Goal: Task Accomplishment & Management: Use online tool/utility

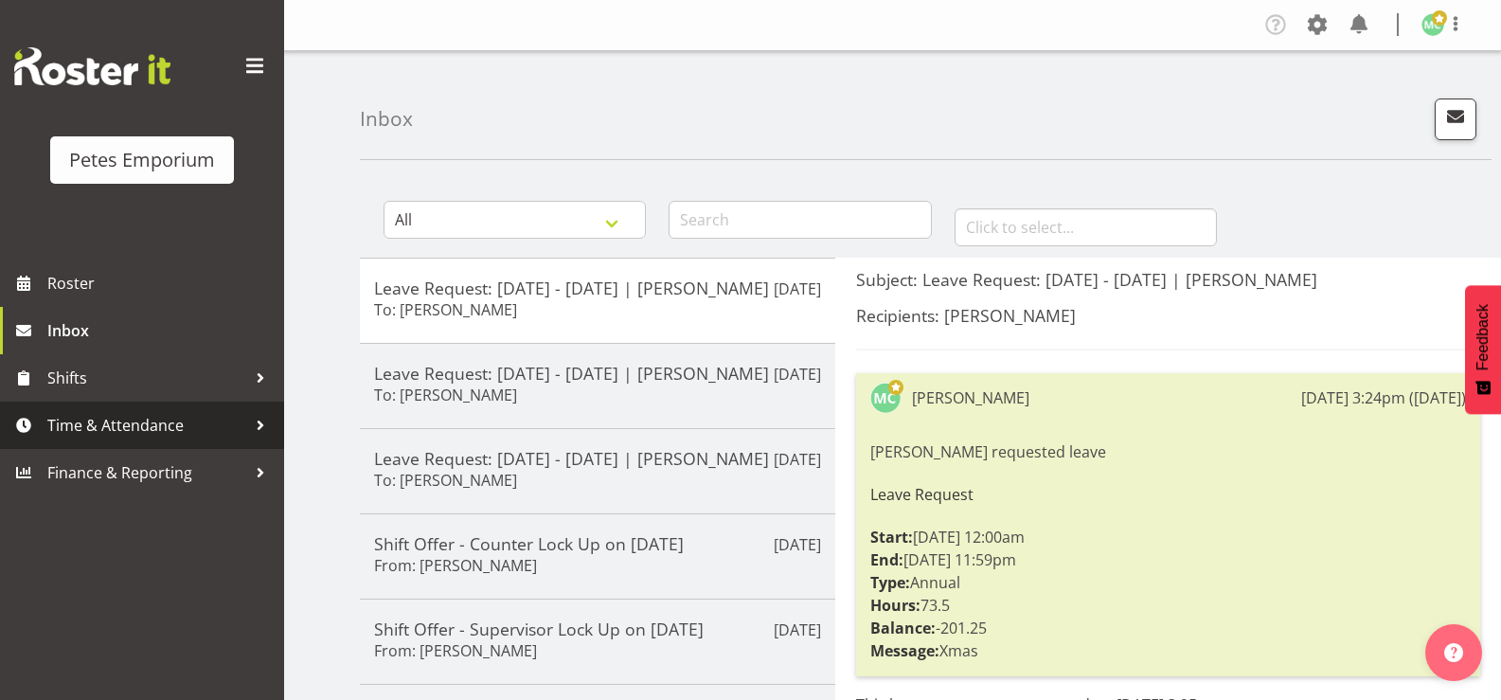
click at [196, 436] on span "Time & Attendance" at bounding box center [146, 425] width 199 height 28
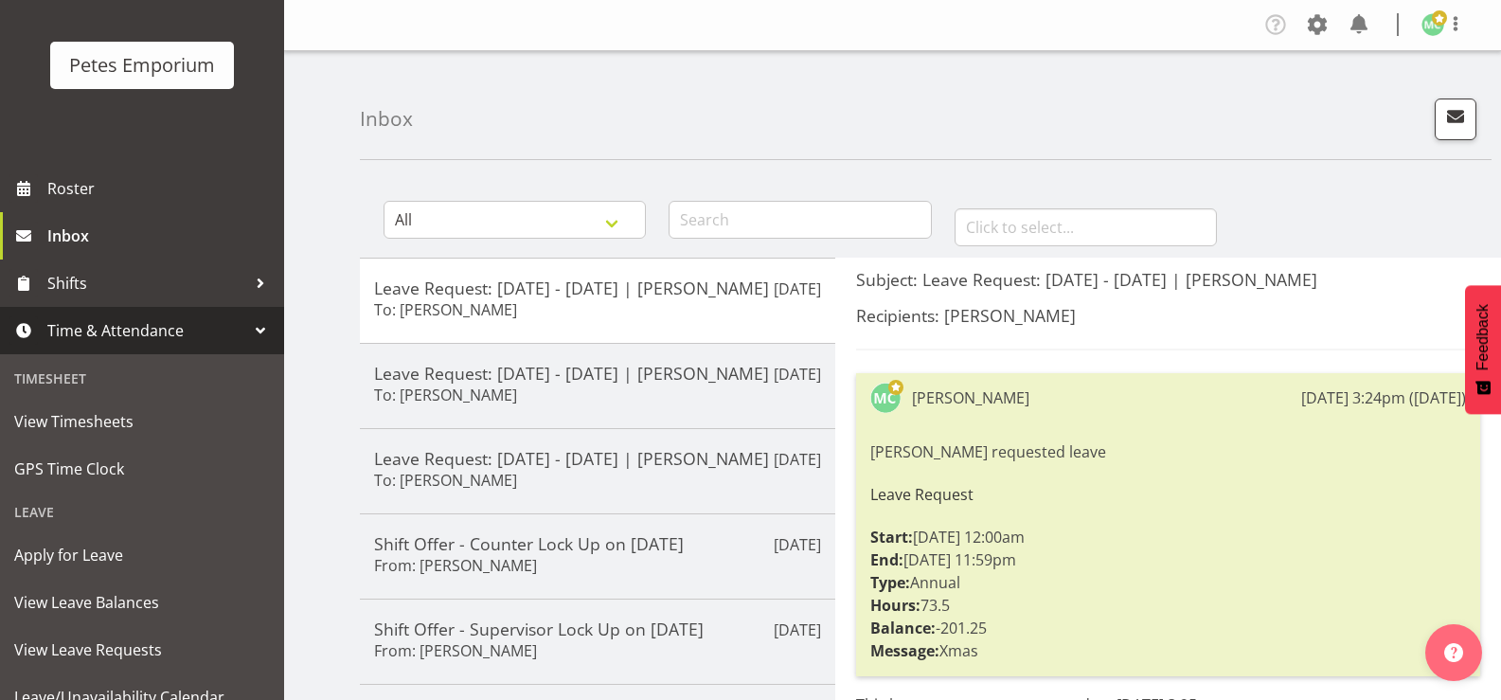
scroll to position [168, 0]
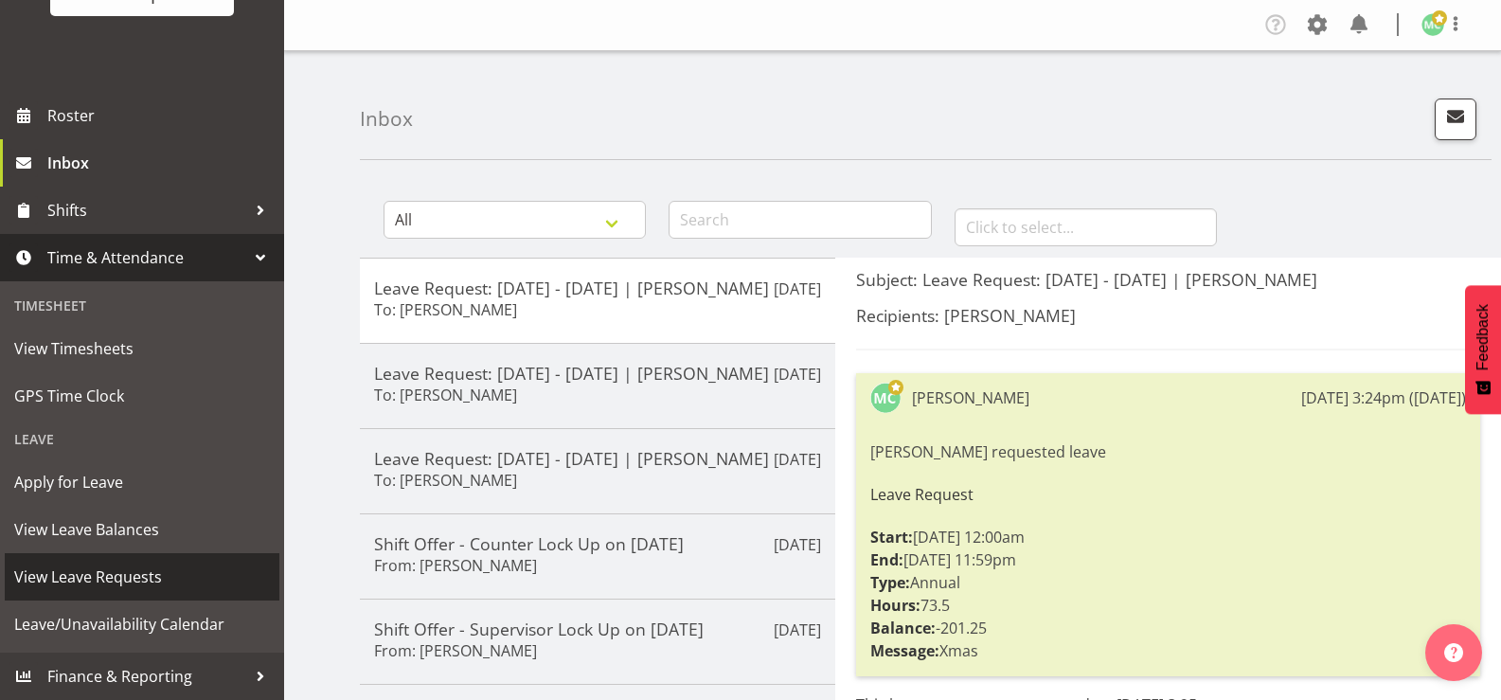
click at [175, 581] on span "View Leave Requests" at bounding box center [142, 576] width 256 height 28
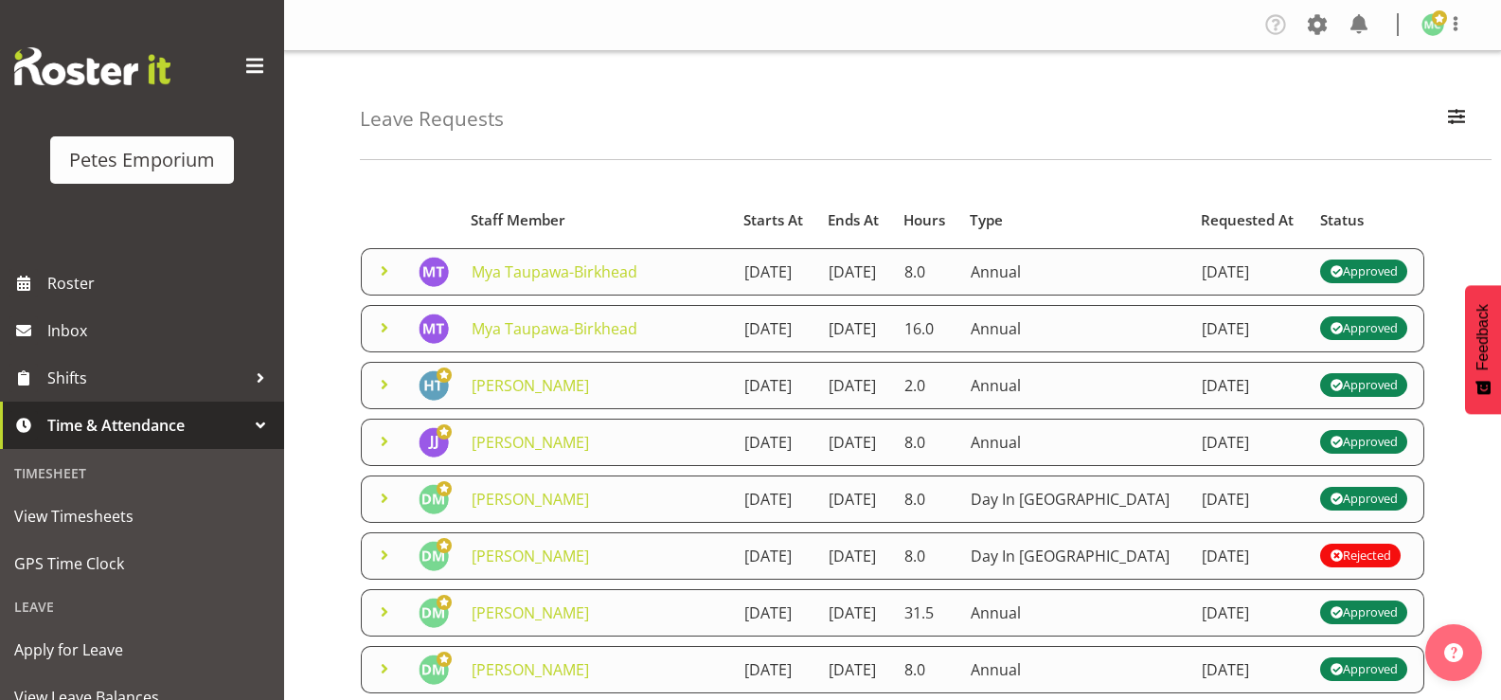
click at [377, 282] on span at bounding box center [384, 270] width 23 height 23
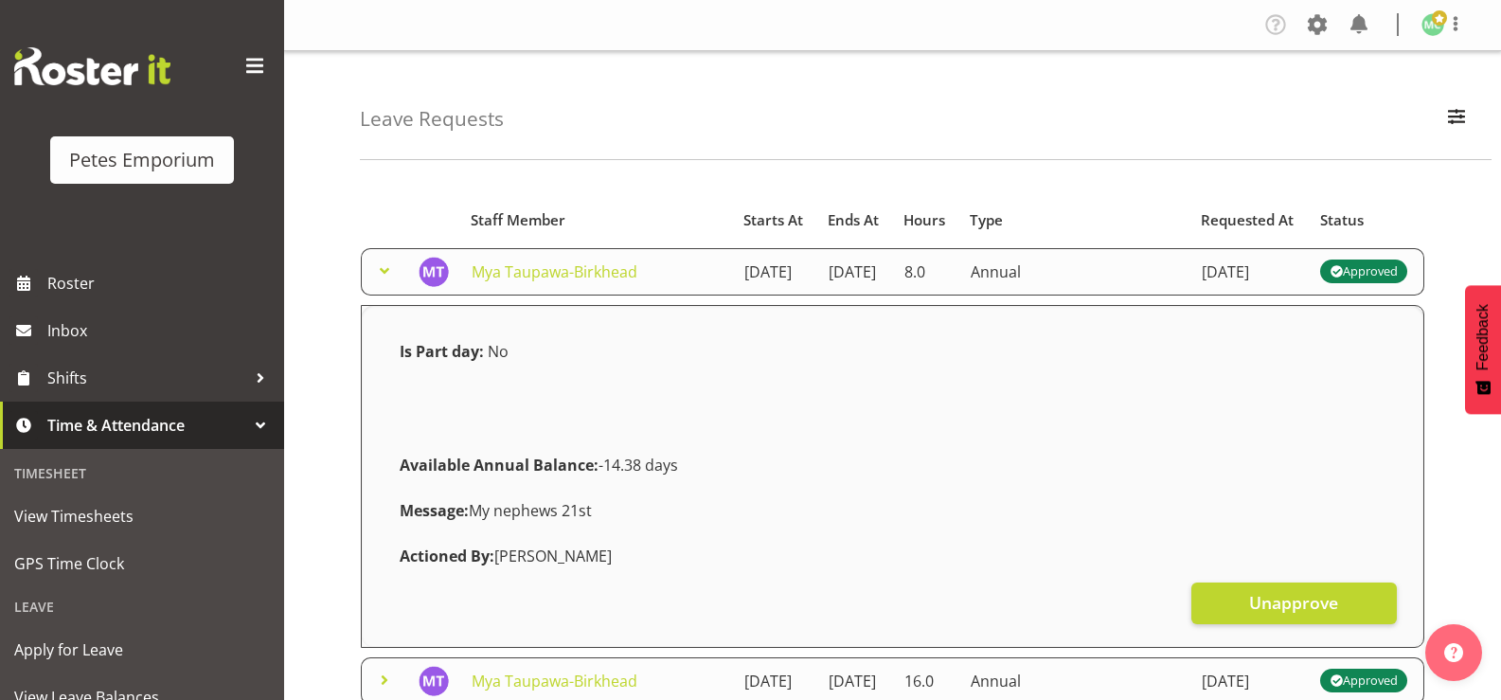
click at [377, 282] on span at bounding box center [384, 270] width 23 height 23
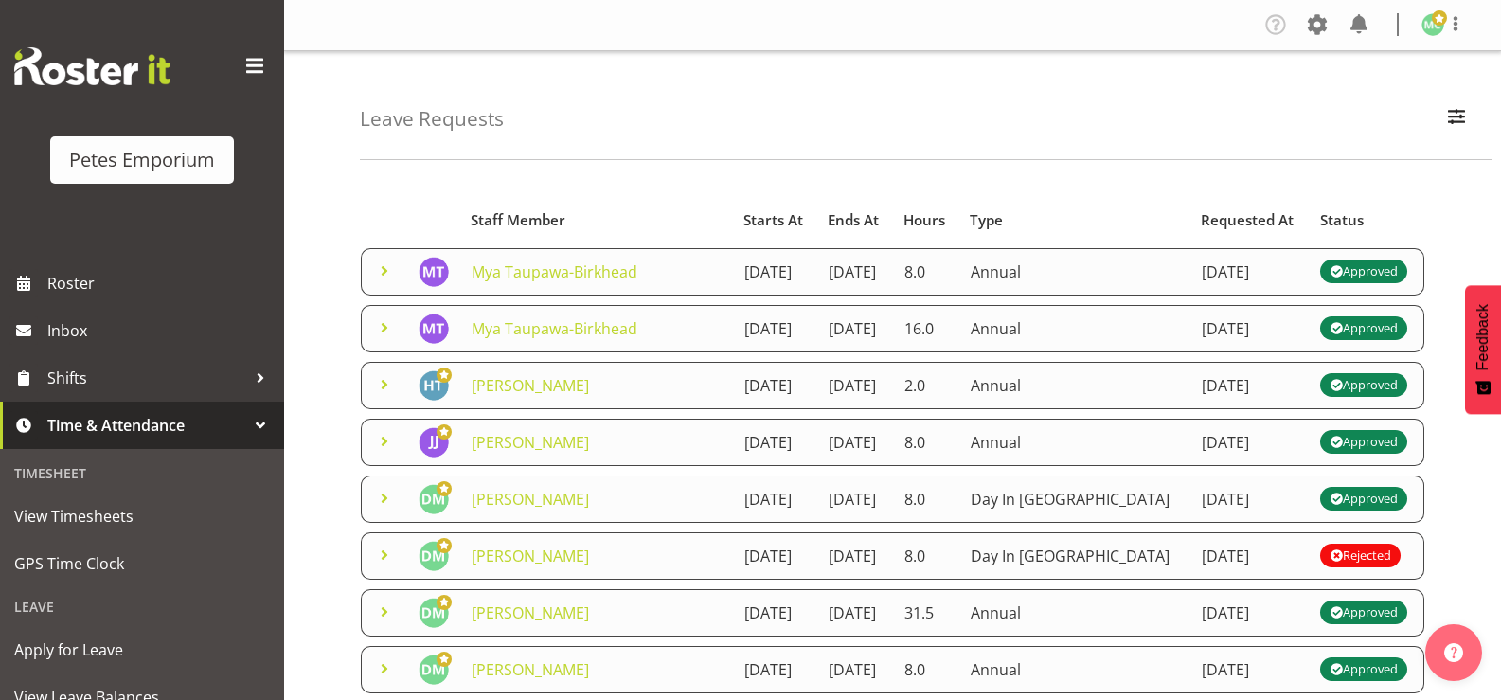
click at [383, 339] on span at bounding box center [384, 327] width 23 height 23
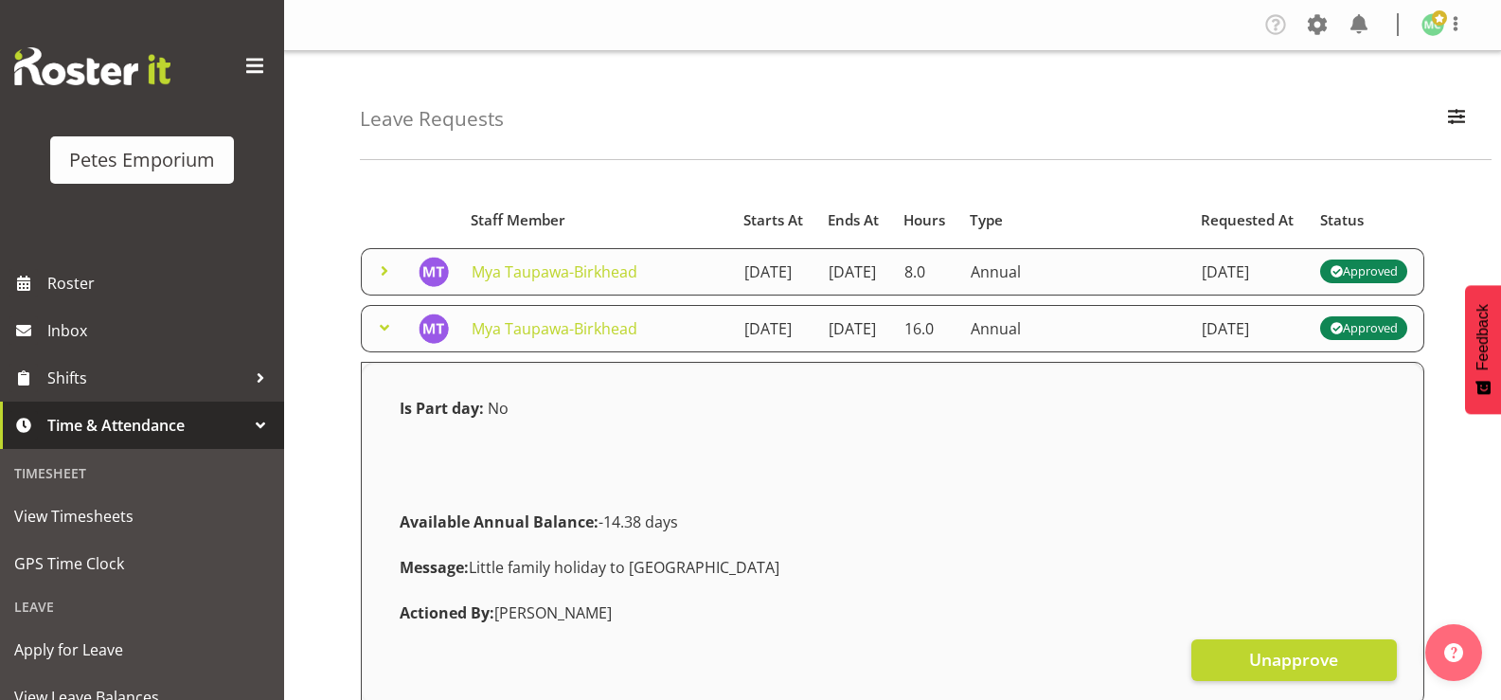
click at [383, 339] on span at bounding box center [384, 327] width 23 height 23
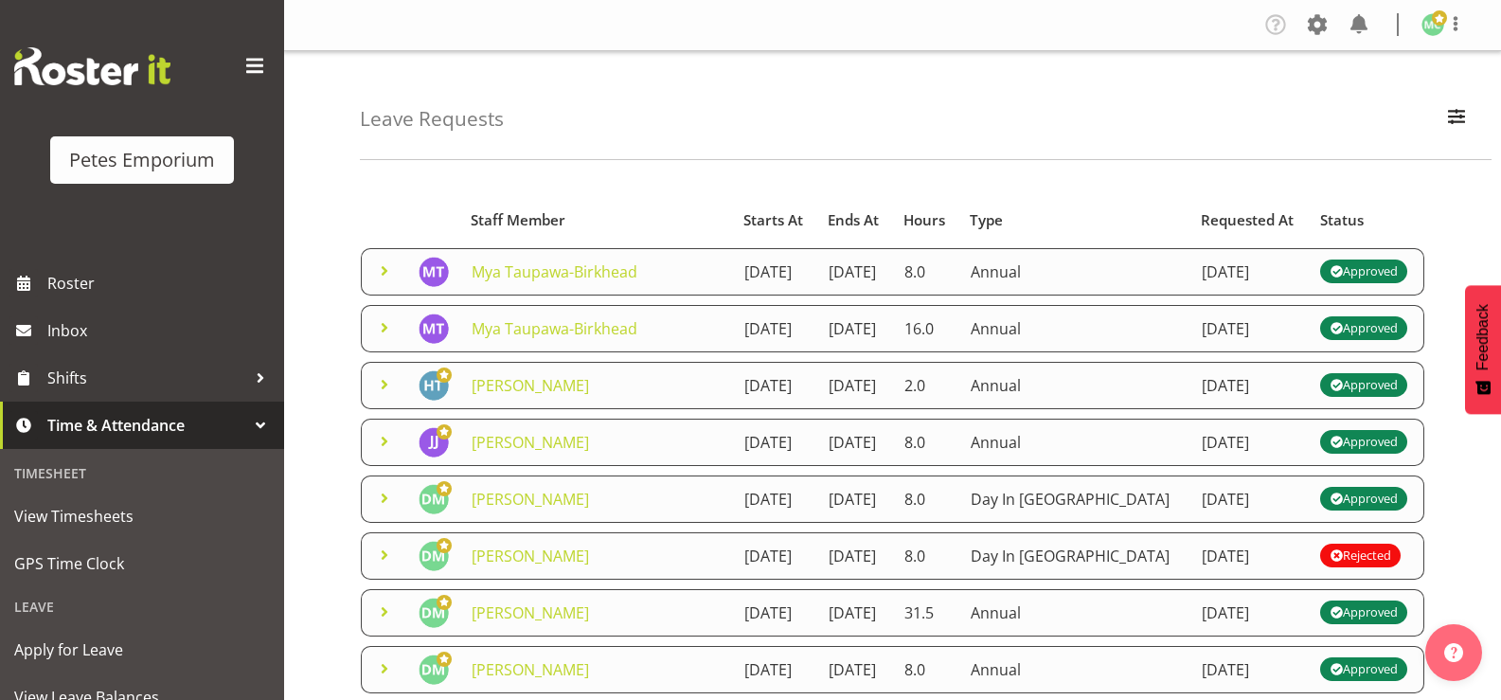
click at [379, 339] on span at bounding box center [384, 327] width 23 height 23
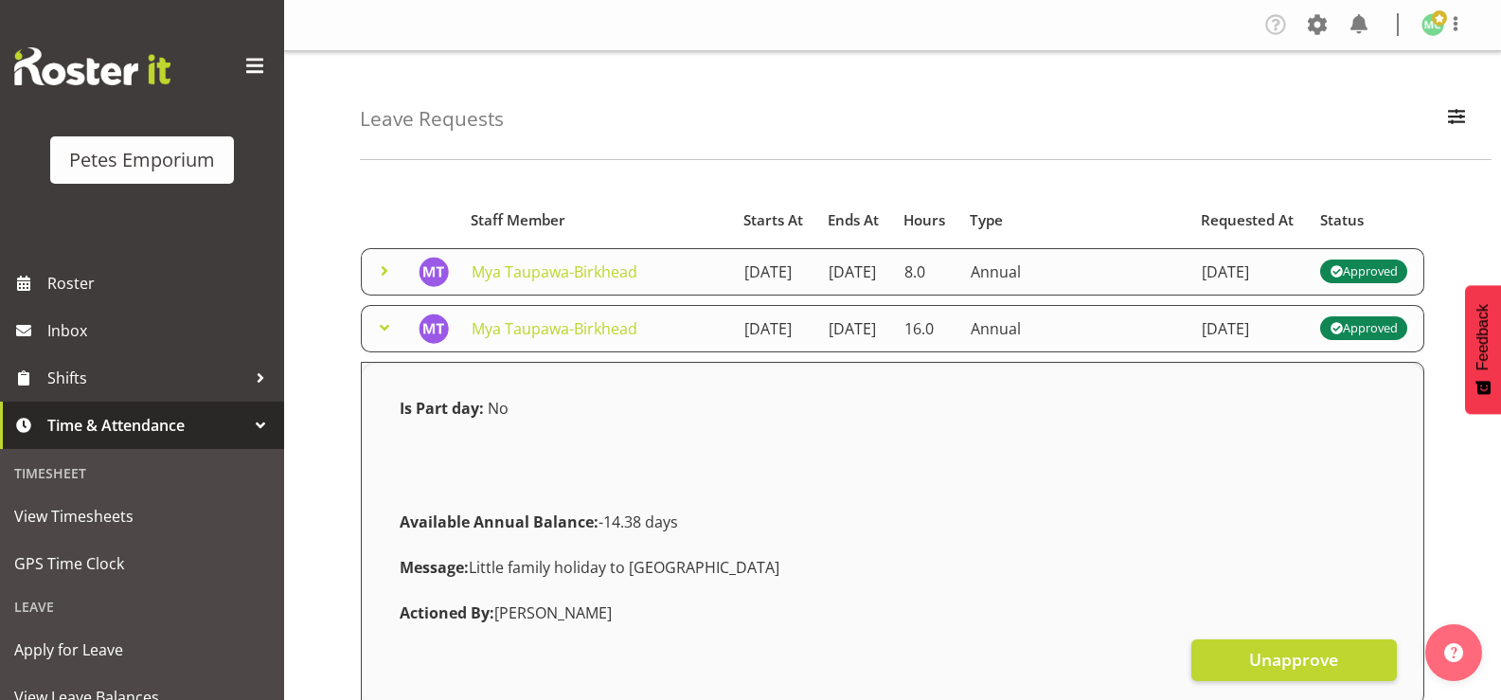
click at [379, 339] on span at bounding box center [384, 327] width 23 height 23
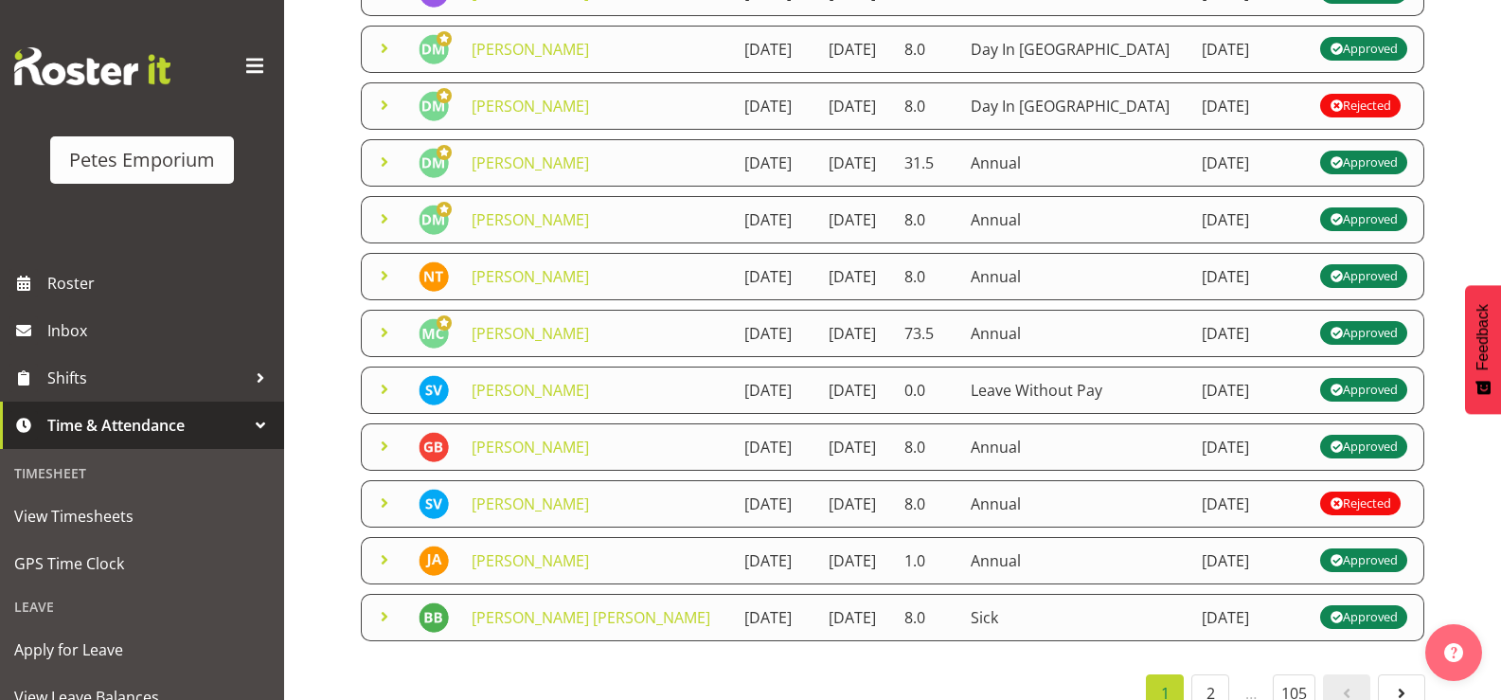
scroll to position [473, 0]
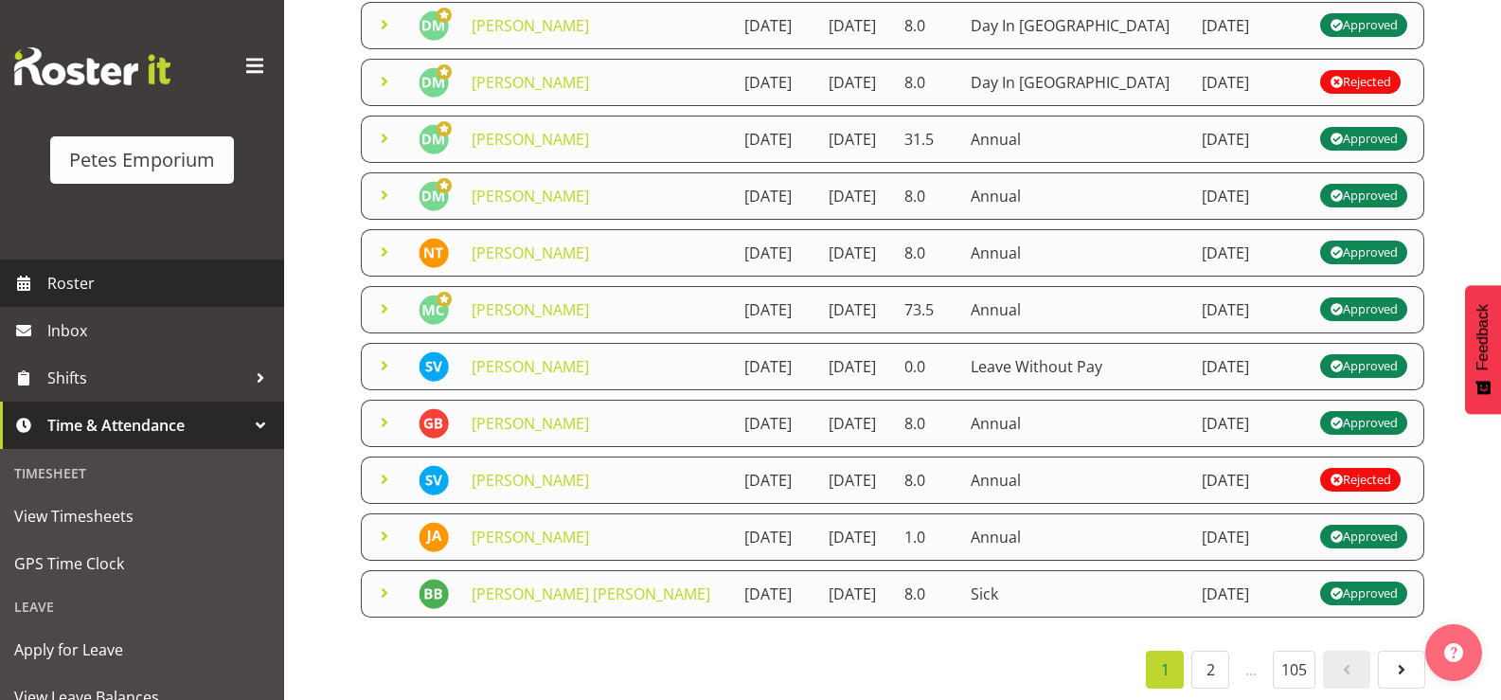
click at [87, 283] on span "Roster" at bounding box center [160, 283] width 227 height 28
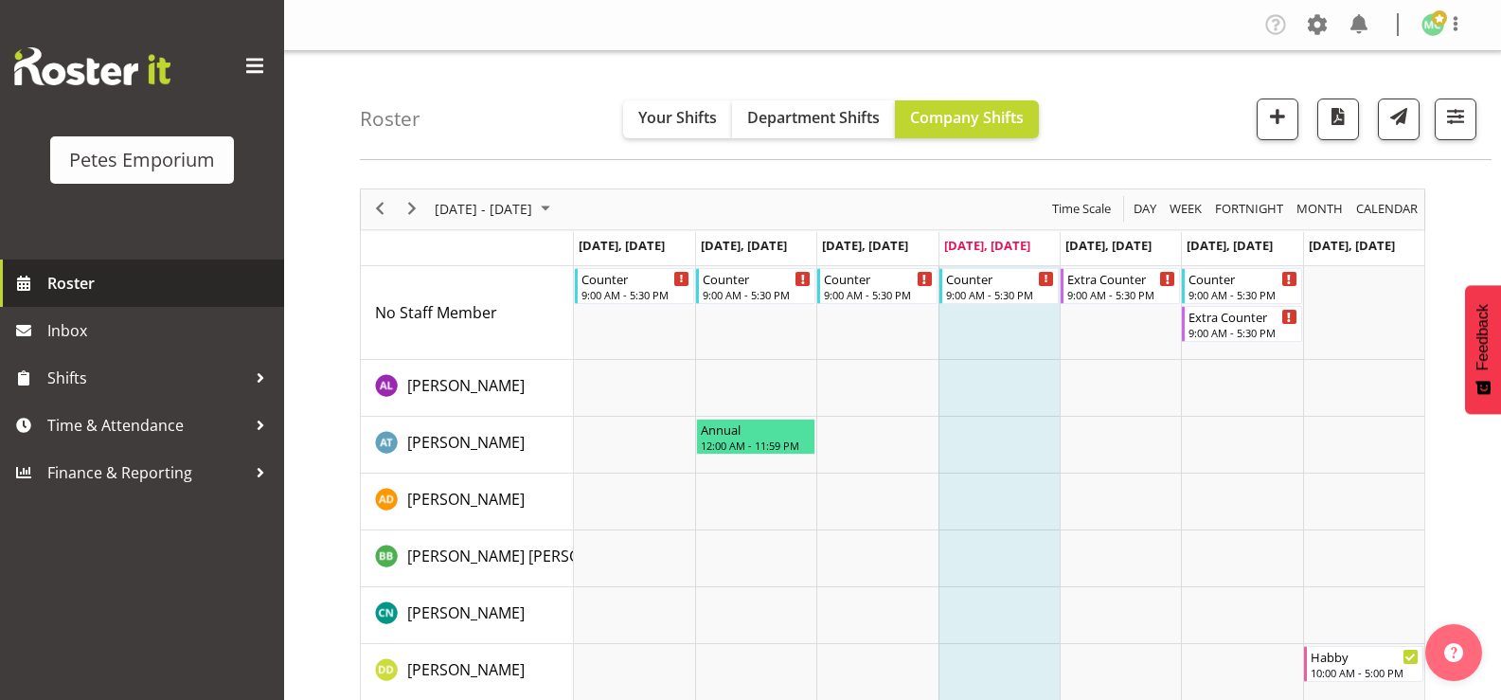
click at [172, 280] on span "Roster" at bounding box center [160, 283] width 227 height 28
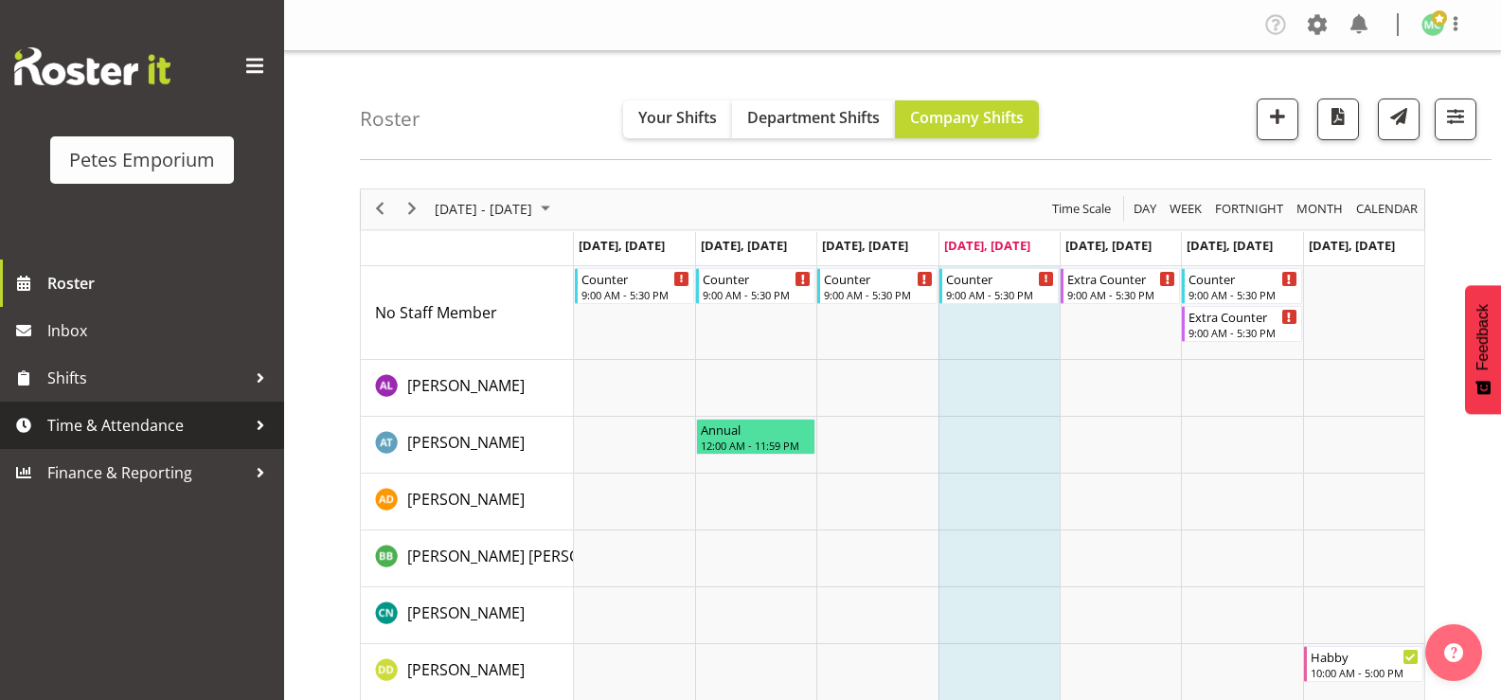
click at [116, 419] on span "Time & Attendance" at bounding box center [146, 425] width 199 height 28
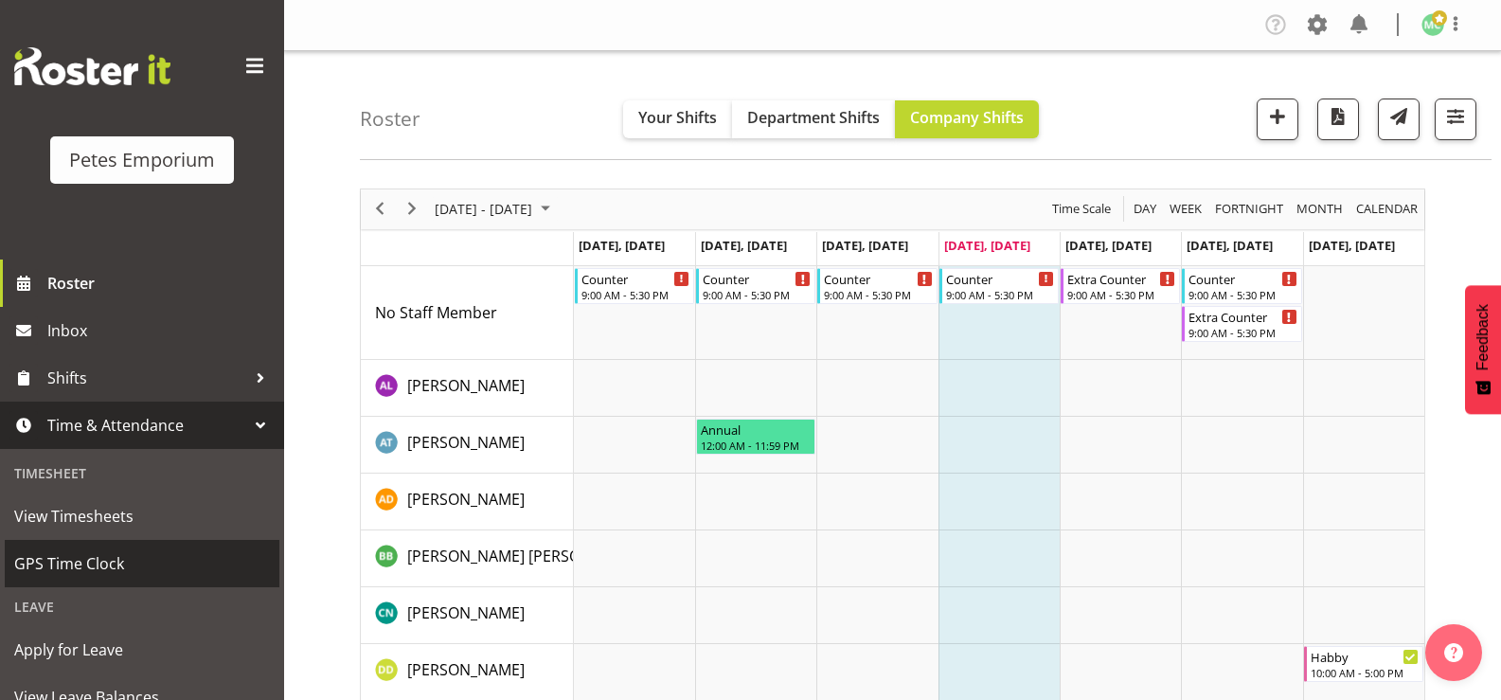
click at [120, 569] on span "GPS Time Clock" at bounding box center [142, 563] width 256 height 28
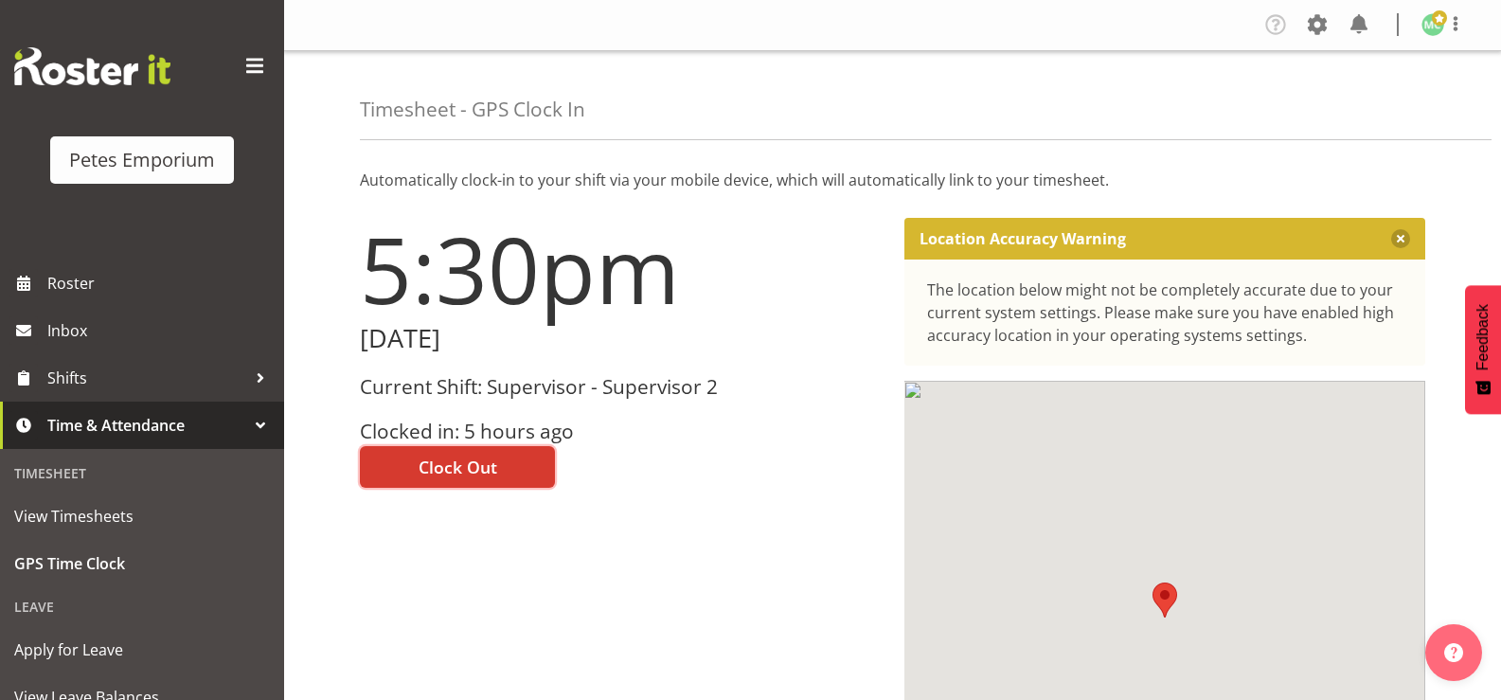
click at [504, 457] on button "Clock Out" at bounding box center [457, 467] width 195 height 42
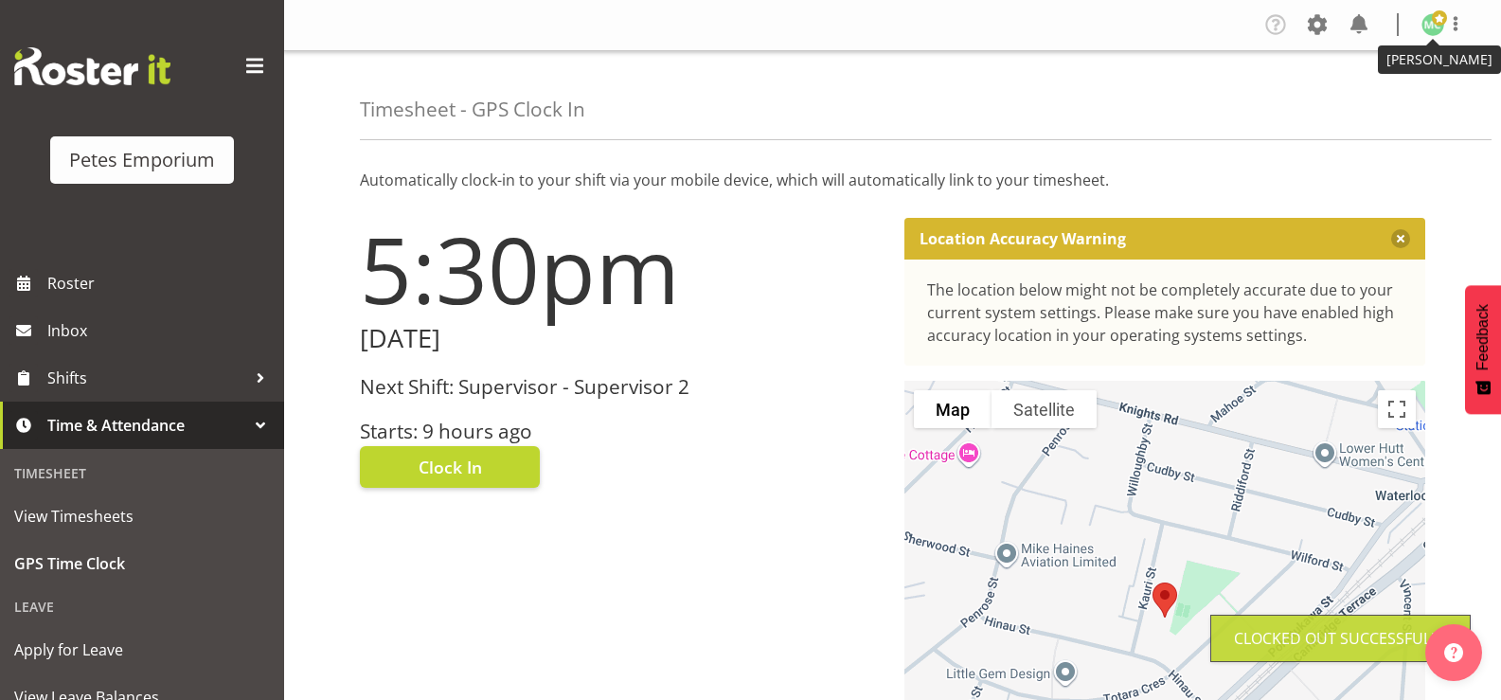
click at [1442, 16] on span at bounding box center [1439, 17] width 15 height 15
click at [1433, 91] on link "Log Out" at bounding box center [1376, 99] width 182 height 34
